Goal: Task Accomplishment & Management: Complete application form

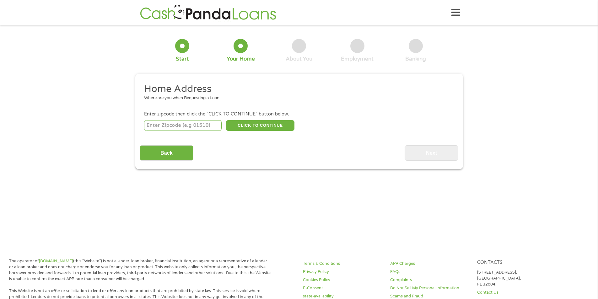
click at [188, 125] on input "number" at bounding box center [183, 125] width 78 height 11
type input "07090"
click at [263, 126] on button "CLICK TO CONTINUE" at bounding box center [260, 125] width 68 height 11
type input "07090"
type input "Westfield"
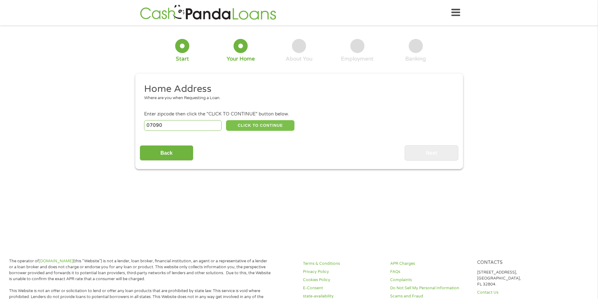
select select "[US_STATE]"
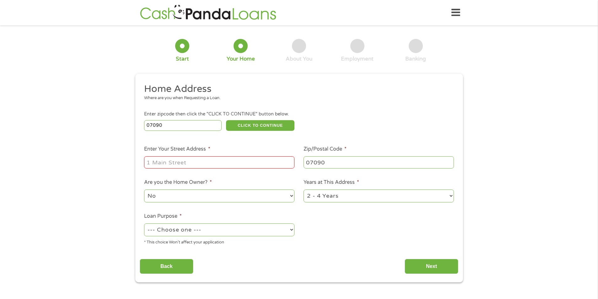
click at [205, 163] on input "Enter Your Street Address *" at bounding box center [219, 162] width 150 height 12
type input "[STREET_ADDRESS][PERSON_NAME]"
click at [176, 226] on select "--- Choose one --- Pay Bills Debt Consolidation Home Improvement Major Purchase…" at bounding box center [219, 230] width 150 height 13
select select "medicalexpenses"
click at [144, 224] on select "--- Choose one --- Pay Bills Debt Consolidation Home Improvement Major Purchase…" at bounding box center [219, 230] width 150 height 13
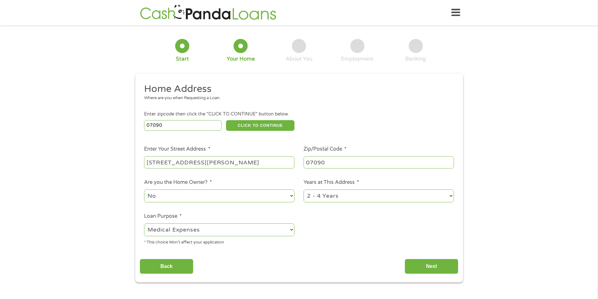
click at [349, 196] on select "1 Year or less 1 - 2 Years 2 - 4 Years Over 4 Years" at bounding box center [379, 196] width 150 height 13
select select "60months"
click at [304, 190] on select "1 Year or less 1 - 2 Years 2 - 4 Years Over 4 Years" at bounding box center [379, 196] width 150 height 13
click at [271, 128] on button "CLICK TO CONTINUE" at bounding box center [260, 125] width 68 height 11
click at [433, 268] on input "Next" at bounding box center [432, 266] width 54 height 15
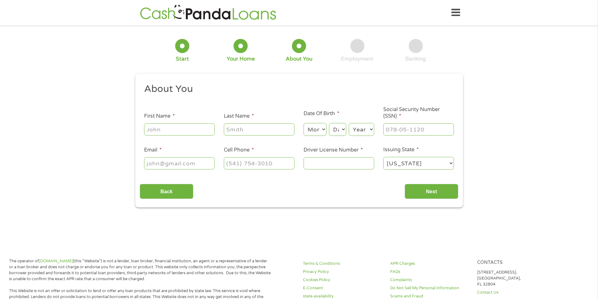
scroll to position [3, 3]
click at [180, 129] on input "First Name *" at bounding box center [179, 129] width 71 height 12
type input "[PERSON_NAME]"
click at [227, 129] on input "Last Name *" at bounding box center [259, 129] width 71 height 12
type input "s"
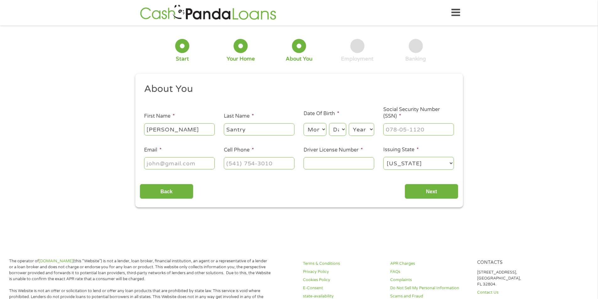
type input "Santry"
click at [193, 162] on input "Email *" at bounding box center [179, 163] width 71 height 12
type input "[EMAIL_ADDRESS][DOMAIN_NAME]"
click at [233, 161] on input "(___) ___-____" at bounding box center [259, 163] width 71 height 12
type input "[PHONE_NUMBER]"
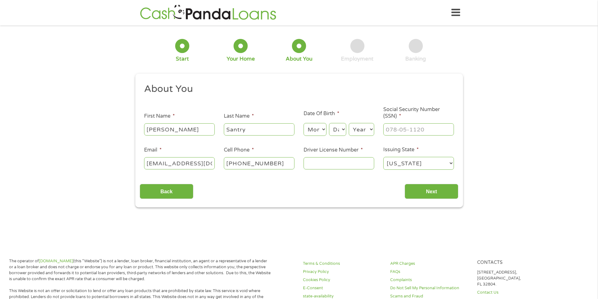
click at [311, 165] on input "Driver License Number *" at bounding box center [339, 163] width 71 height 12
type input "s04921537103564"
click at [432, 194] on input "Next" at bounding box center [432, 191] width 54 height 15
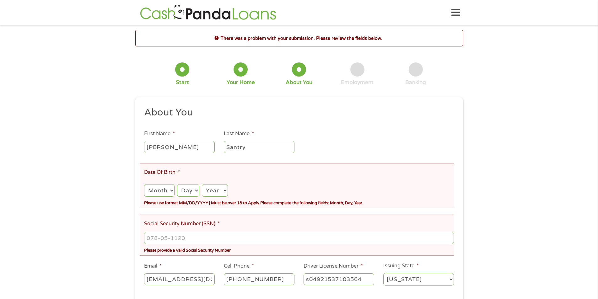
click at [169, 194] on select "Month 1 2 3 4 5 6 7 8 9 10 11 12" at bounding box center [159, 190] width 30 height 13
select select "3"
click at [144, 184] on select "Month 1 2 3 4 5 6 7 8 9 10 11 12" at bounding box center [159, 190] width 30 height 13
click at [187, 195] on select "Day 1 2 3 4 5 6 7 8 9 10 11 12 13 14 15 16 17 18 19 20 21 22 23 24 25 26 27 28 …" at bounding box center [188, 190] width 22 height 13
select select "12"
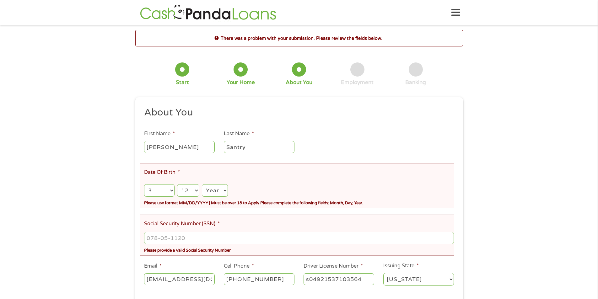
click at [177, 184] on select "Day 1 2 3 4 5 6 7 8 9 10 11 12 13 14 15 16 17 18 19 20 21 22 23 24 25 26 27 28 …" at bounding box center [188, 190] width 22 height 13
click at [219, 193] on select "Year [DATE] 2006 2005 2004 2003 2002 2001 2000 1999 1998 1997 1996 1995 1994 19…" at bounding box center [215, 190] width 26 height 13
select select "1956"
click at [202, 184] on select "Year [DATE] 2006 2005 2004 2003 2002 2001 2000 1999 1998 1997 1996 1995 1994 19…" at bounding box center [215, 190] width 26 height 13
click at [203, 241] on input "___-__-____" at bounding box center [299, 238] width 310 height 12
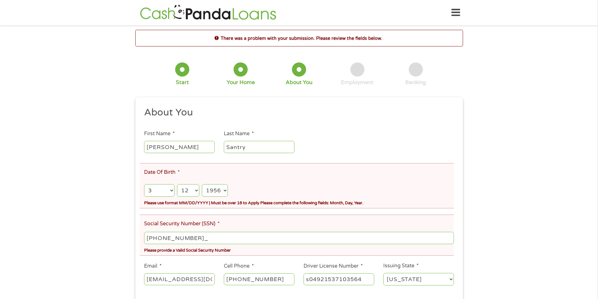
type input "223-86-9652"
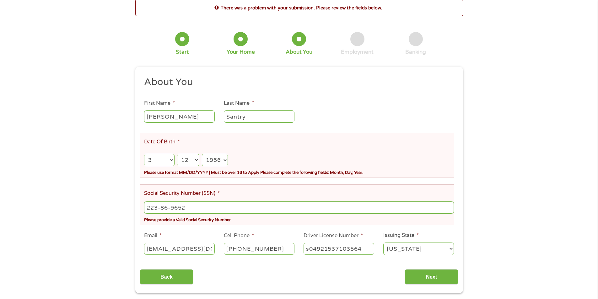
scroll to position [31, 0]
click at [171, 160] on select "Month 1 2 3 4 5 6 7 8 9 10 11 12" at bounding box center [159, 159] width 30 height 13
click at [144, 153] on select "Month 1 2 3 4 5 6 7 8 9 10 11 12" at bounding box center [159, 159] width 30 height 13
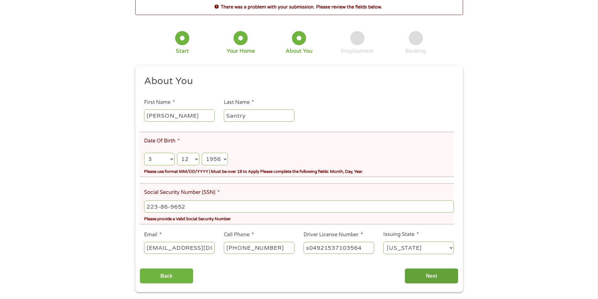
click at [430, 281] on input "Next" at bounding box center [432, 276] width 54 height 15
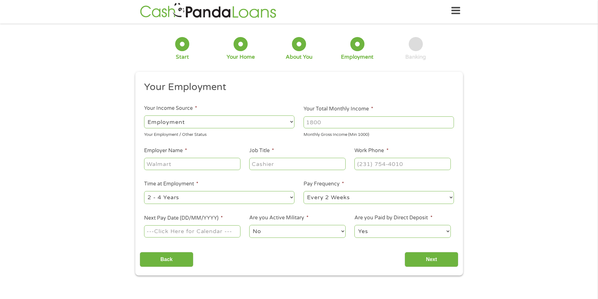
scroll to position [0, 0]
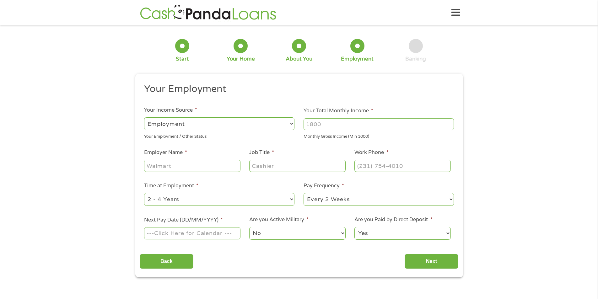
click at [190, 123] on select "--- Choose one --- Employment [DEMOGRAPHIC_DATA] Benefits" at bounding box center [219, 123] width 150 height 13
select select "benefits"
click at [144, 117] on select "--- Choose one --- Employment [DEMOGRAPHIC_DATA] Benefits" at bounding box center [219, 123] width 150 height 13
type input "Other"
type input "[PHONE_NUMBER]"
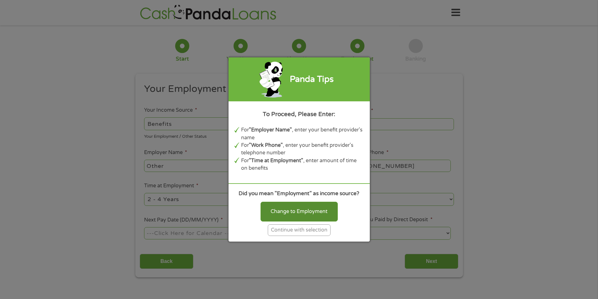
click at [303, 212] on div "Change to Employment" at bounding box center [299, 211] width 77 height 19
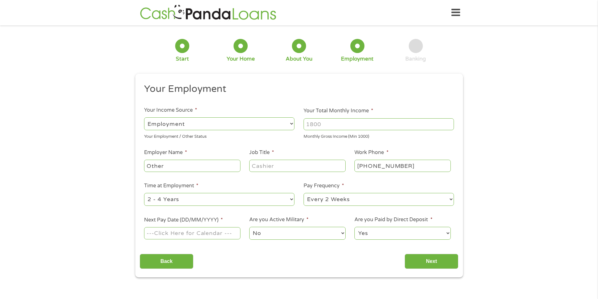
click at [292, 126] on select "--- Choose one --- Employment [DEMOGRAPHIC_DATA] Benefits" at bounding box center [219, 123] width 150 height 13
select select "benefits"
click at [144, 117] on select "--- Choose one --- Employment [DEMOGRAPHIC_DATA] Benefits" at bounding box center [219, 123] width 150 height 13
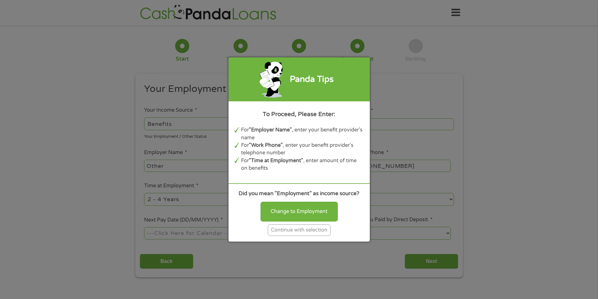
click at [297, 234] on div "Continue with selection" at bounding box center [299, 231] width 63 height 12
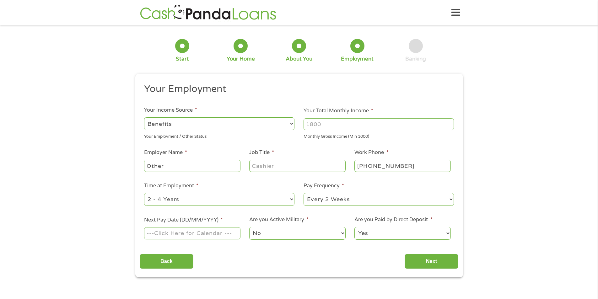
click at [189, 167] on input "Other" at bounding box center [192, 166] width 96 height 12
type input "O"
click at [238, 168] on input "Pension Benefit Guaranty Coroarion" at bounding box center [192, 166] width 96 height 12
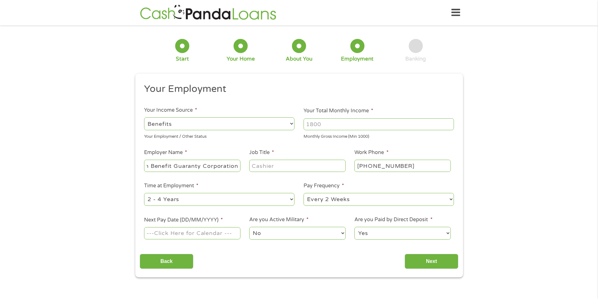
type input "Pension Benefit Guaranty Corporation"
click at [284, 167] on input "Job Title *" at bounding box center [297, 166] width 96 height 12
click at [276, 169] on input "Sales Ritired" at bounding box center [297, 166] width 96 height 12
type input "Sales Retired"
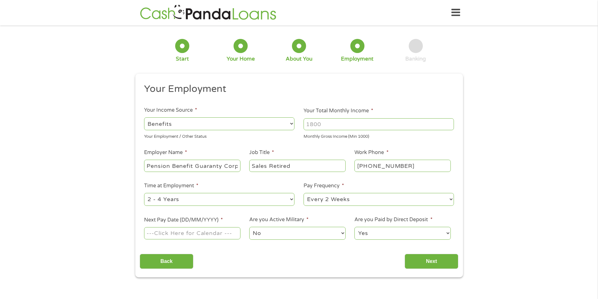
click at [291, 202] on select "--- Choose one --- 1 Year or less 1 - 2 Years 2 - 4 Years Over 4 Years" at bounding box center [219, 199] width 150 height 13
select select "60months"
click at [144, 193] on select "--- Choose one --- 1 Year or less 1 - 2 Years 2 - 4 Years Over 4 Years" at bounding box center [219, 199] width 150 height 13
click at [187, 236] on input "Next Pay Date (DD/MM/YYYY) *" at bounding box center [192, 233] width 96 height 12
type input "[DATE]"
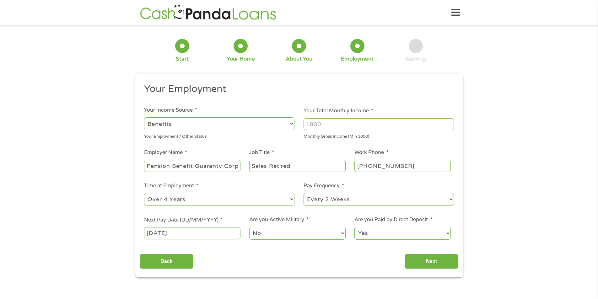
click at [384, 235] on select "Yes No" at bounding box center [403, 233] width 96 height 13
click at [355, 227] on select "Yes No" at bounding box center [403, 233] width 96 height 13
click at [421, 260] on input "Next" at bounding box center [432, 261] width 54 height 15
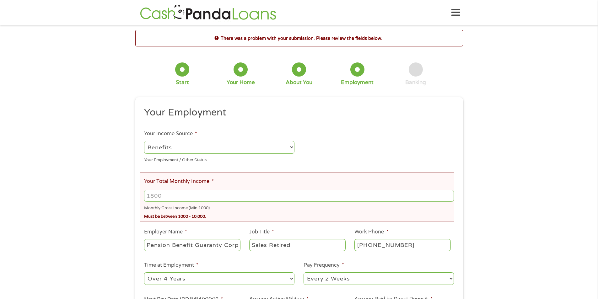
click at [166, 195] on input "Your Total Monthly Income *" at bounding box center [299, 196] width 310 height 12
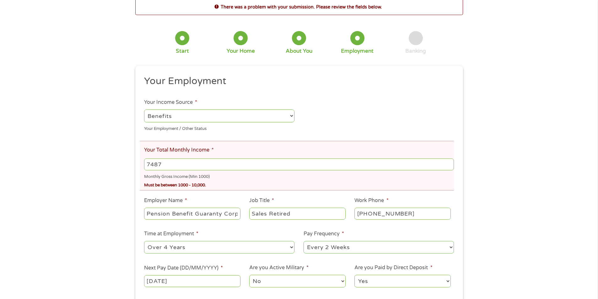
scroll to position [63, 0]
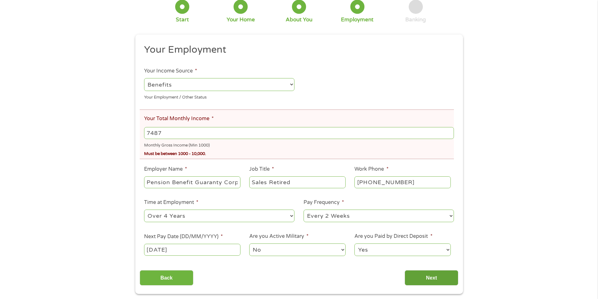
type input "7487"
click at [433, 281] on input "Next" at bounding box center [432, 277] width 54 height 15
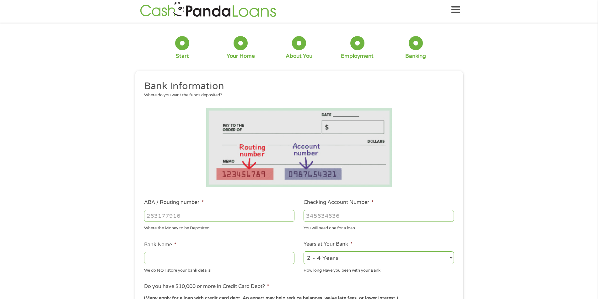
scroll to position [0, 0]
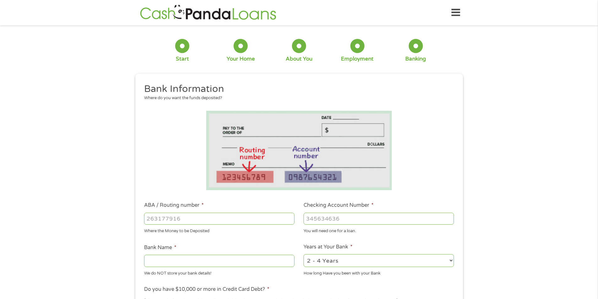
click at [205, 221] on input "ABA / Routing number *" at bounding box center [219, 219] width 150 height 12
type input "021202337"
type input "JPMORGAN CHASE"
type input "021202337"
click at [341, 221] on input "Checking Account Number *" at bounding box center [379, 219] width 150 height 12
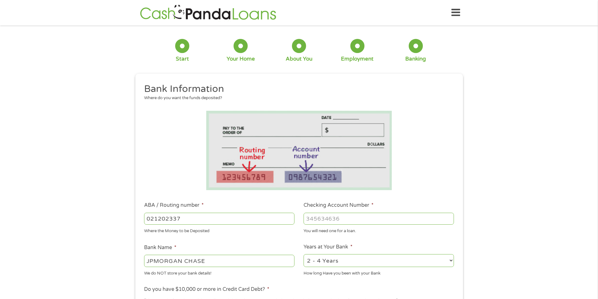
click at [347, 216] on input "Checking Account Number *" at bounding box center [379, 219] width 150 height 12
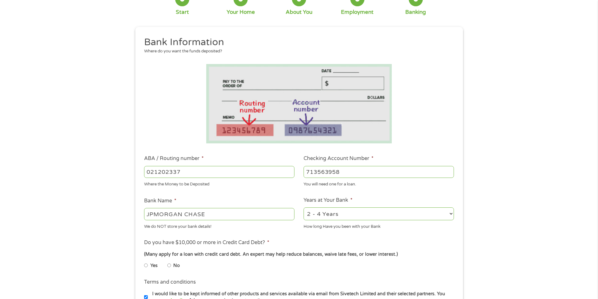
scroll to position [63, 0]
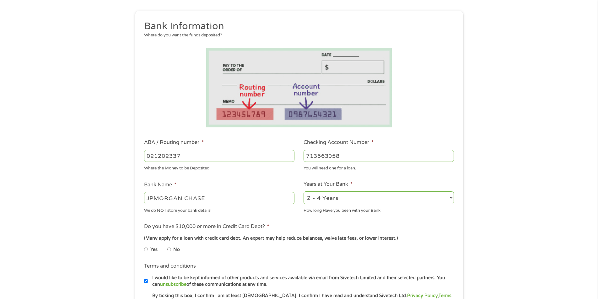
type input "713563958"
click at [337, 201] on select "2 - 4 Years 6 - 12 Months 1 - 2 Years Over 4 Years" at bounding box center [379, 198] width 150 height 13
click at [326, 199] on select "2 - 4 Years 6 - 12 Months 1 - 2 Years Over 4 Years" at bounding box center [379, 198] width 150 height 13
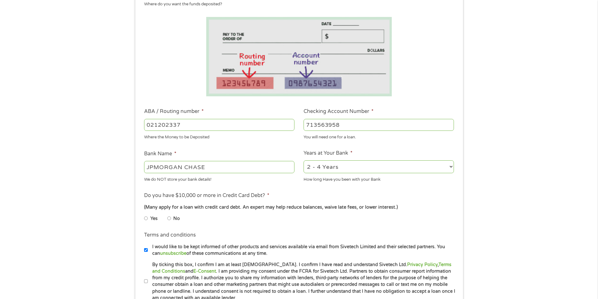
scroll to position [94, 0]
click at [168, 217] on input "No" at bounding box center [169, 218] width 4 height 10
radio input "true"
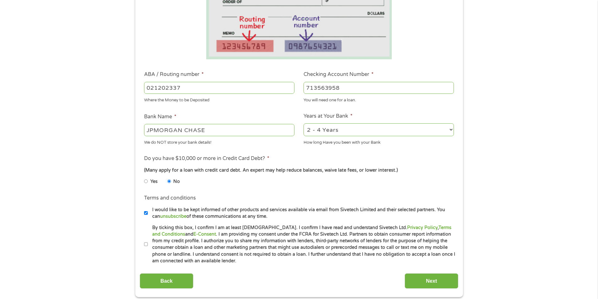
scroll to position [157, 0]
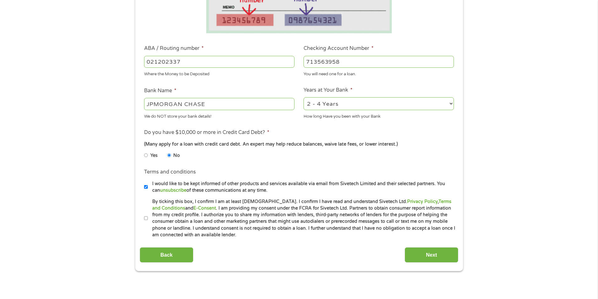
click at [147, 217] on input "By ticking this box, I confirm I am at least [DEMOGRAPHIC_DATA]. I confirm I ha…" at bounding box center [146, 219] width 4 height 10
checkbox input "true"
click at [422, 255] on input "Next" at bounding box center [432, 255] width 54 height 15
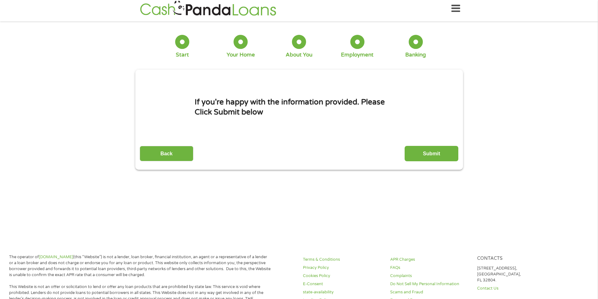
scroll to position [0, 0]
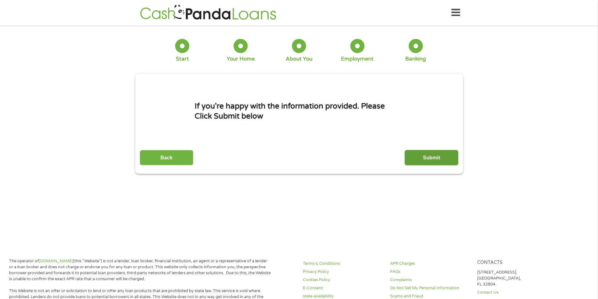
click at [432, 161] on input "Submit" at bounding box center [432, 157] width 54 height 15
